Goal: Task Accomplishment & Management: Manage account settings

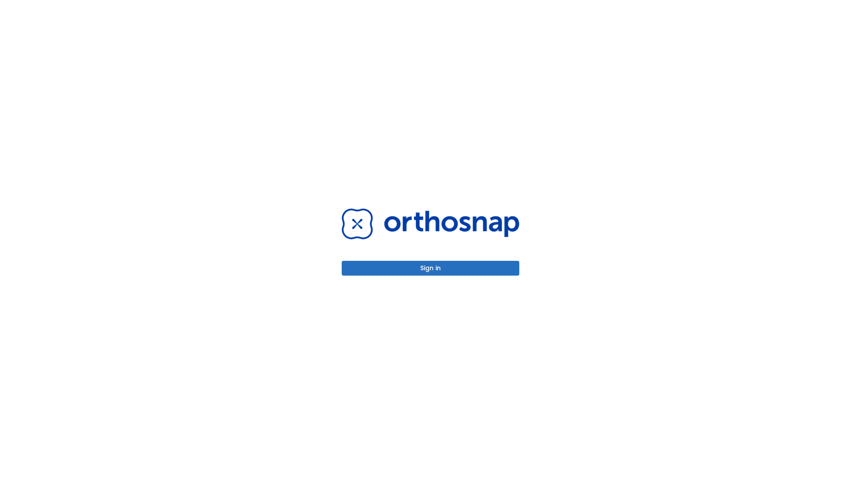
click at [430, 268] on button "Sign in" at bounding box center [431, 268] width 178 height 15
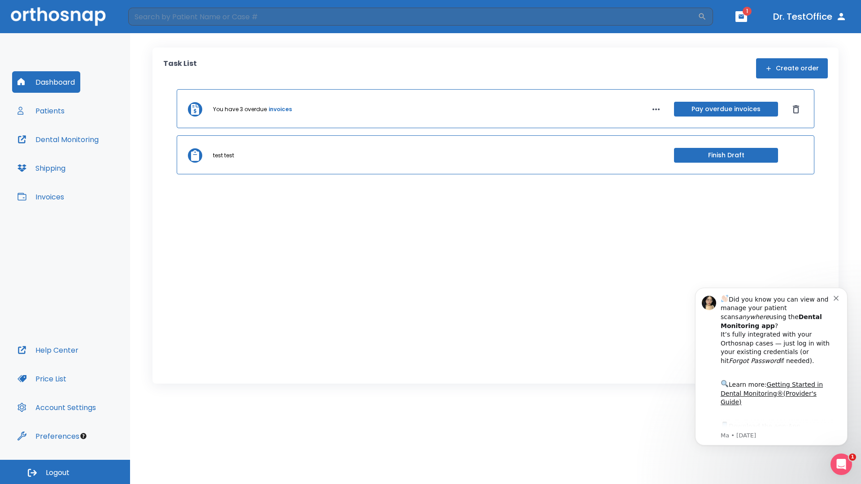
click at [65, 472] on span "Logout" at bounding box center [58, 473] width 24 height 10
